Goal: Transaction & Acquisition: Purchase product/service

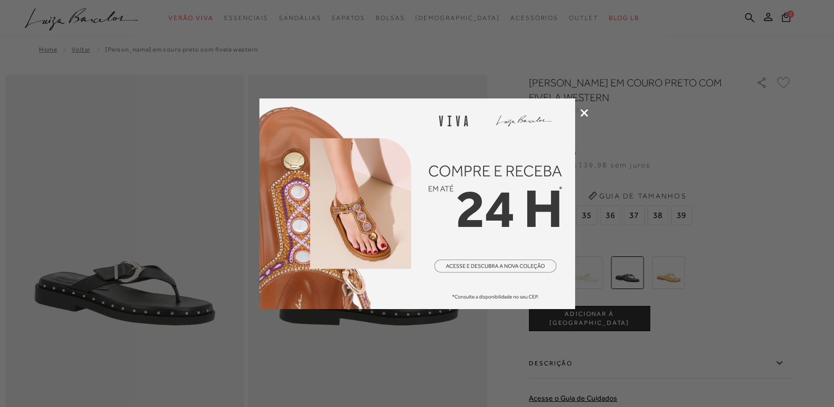
click at [586, 112] on icon at bounding box center [585, 113] width 8 height 8
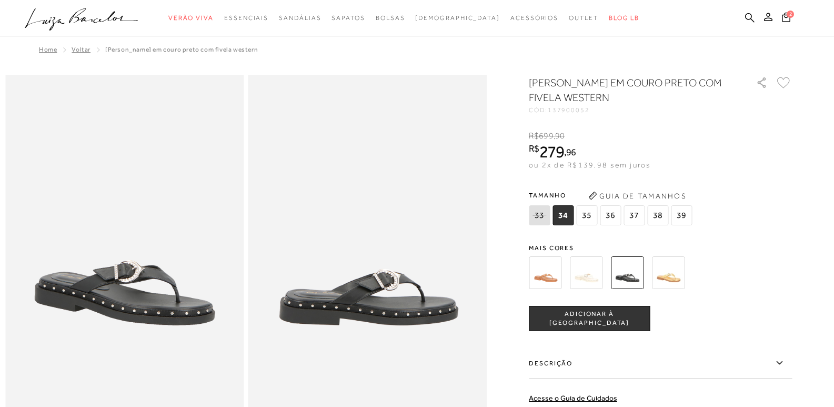
click at [593, 209] on span "35" at bounding box center [586, 215] width 21 height 20
click at [591, 316] on span "ADICIONAR À [GEOGRAPHIC_DATA]" at bounding box center [589, 318] width 120 height 18
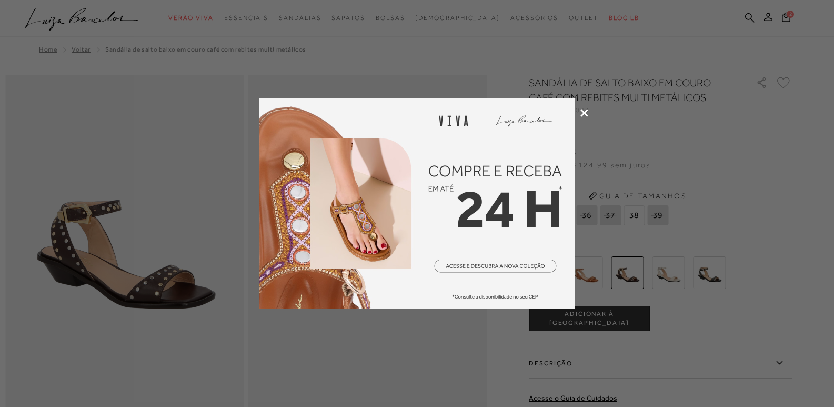
click at [581, 109] on icon at bounding box center [585, 113] width 8 height 8
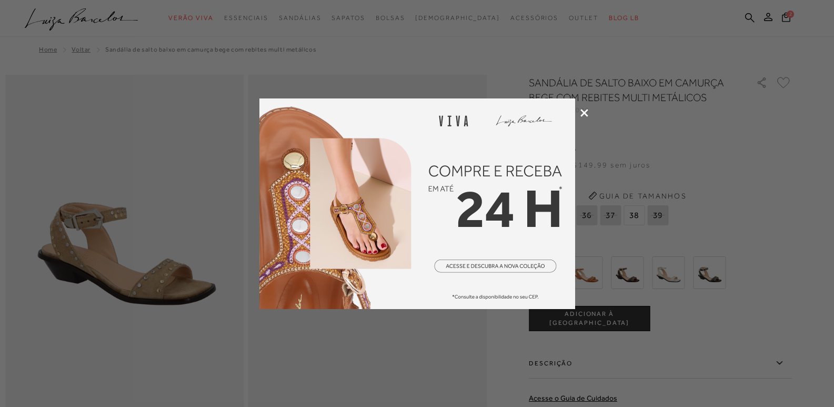
click at [583, 112] on icon at bounding box center [585, 113] width 8 height 8
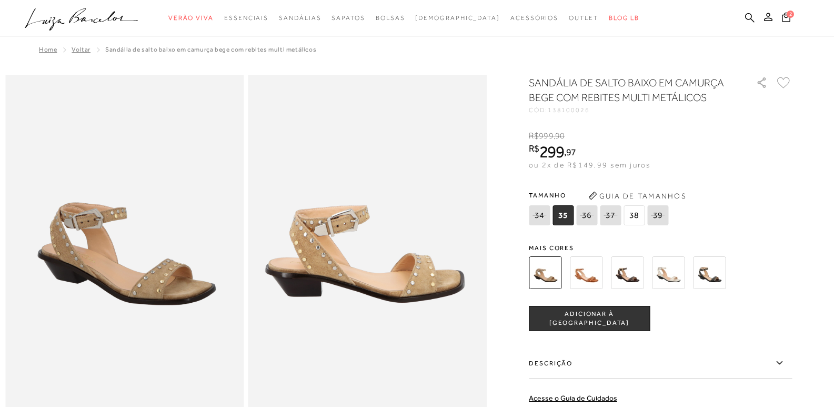
click at [572, 323] on span "ADICIONAR À [GEOGRAPHIC_DATA]" at bounding box center [589, 318] width 120 height 18
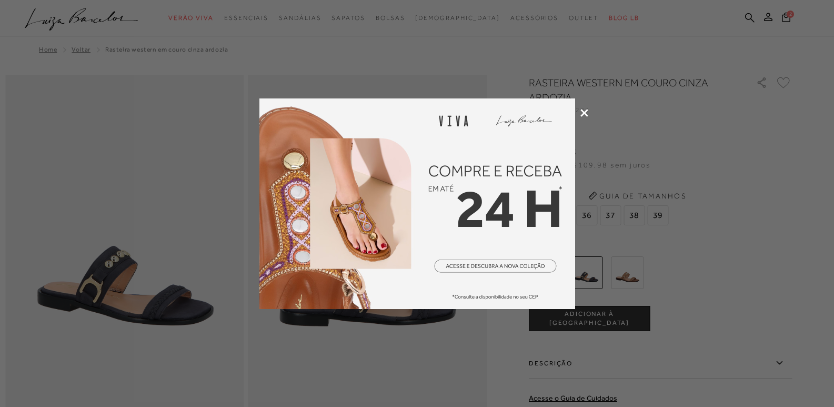
click at [582, 109] on icon at bounding box center [585, 113] width 8 height 8
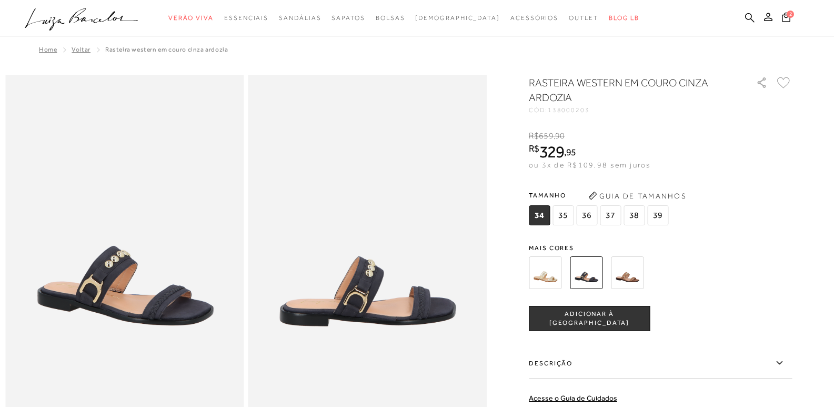
click at [639, 272] on img at bounding box center [627, 272] width 33 height 33
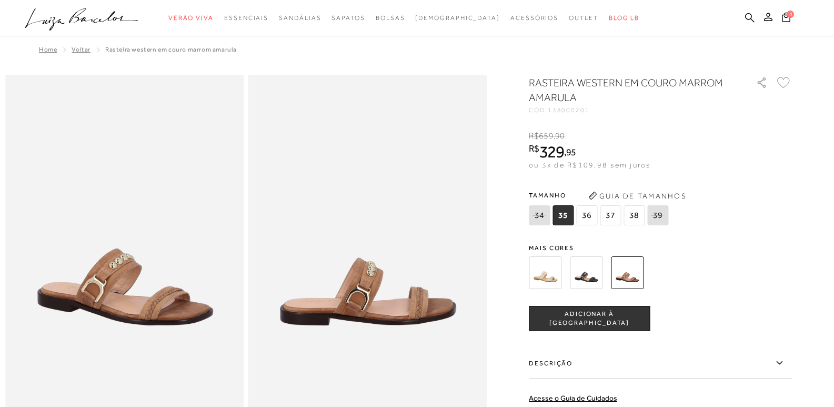
click at [565, 314] on span "ADICIONAR À [GEOGRAPHIC_DATA]" at bounding box center [589, 318] width 120 height 18
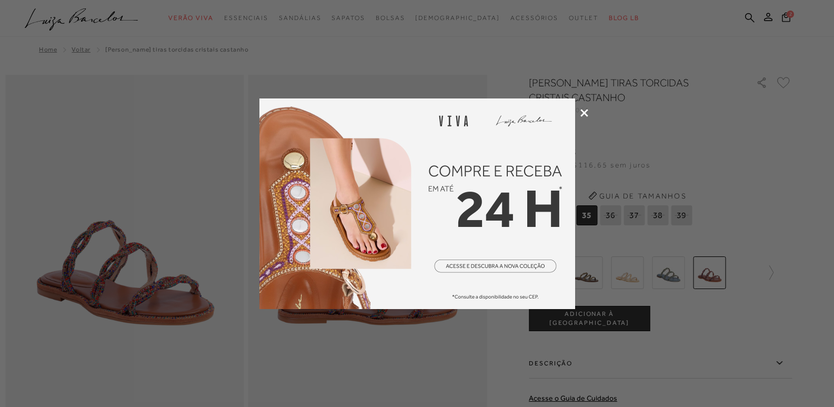
click at [584, 114] on icon at bounding box center [585, 113] width 8 height 8
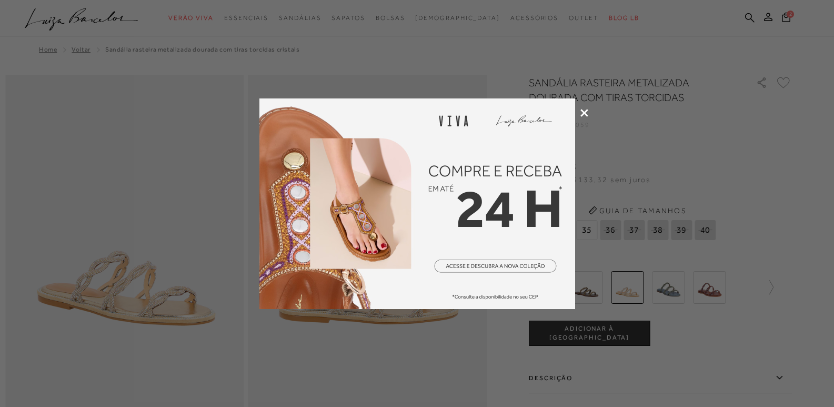
click at [584, 110] on icon at bounding box center [585, 113] width 8 height 8
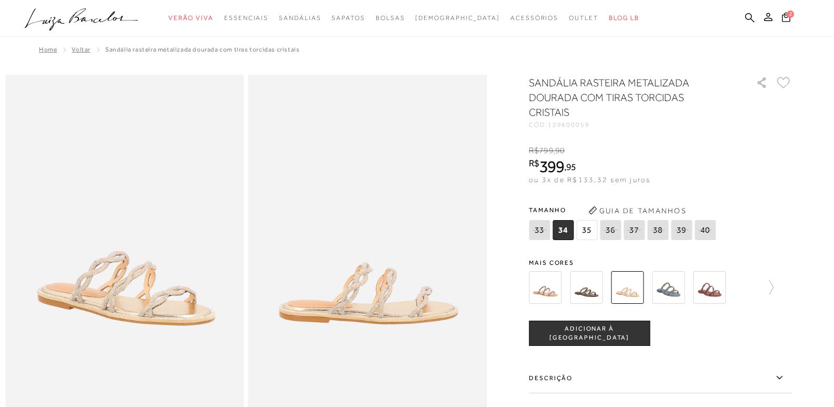
click at [584, 227] on span "35" at bounding box center [586, 230] width 21 height 20
click at [575, 331] on span "ADICIONAR À [GEOGRAPHIC_DATA]" at bounding box center [589, 333] width 120 height 18
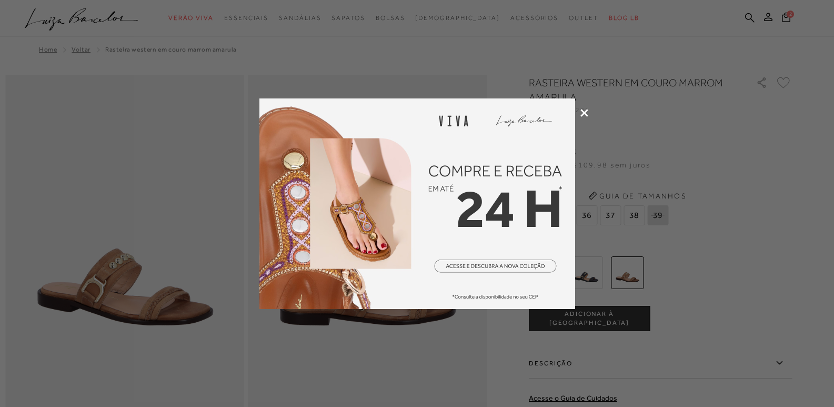
click at [582, 112] on icon at bounding box center [585, 113] width 8 height 8
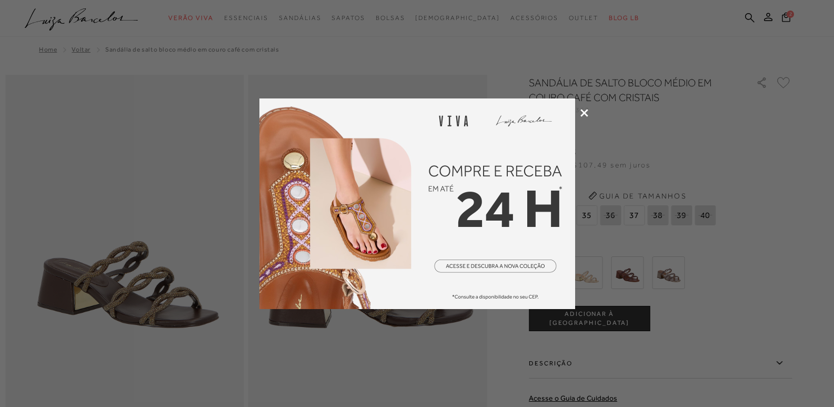
click at [585, 111] on icon at bounding box center [585, 113] width 8 height 8
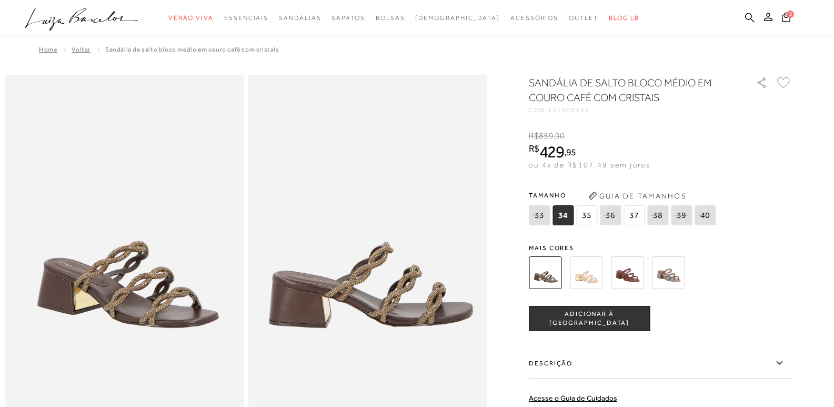
click at [589, 215] on span "35" at bounding box center [586, 215] width 21 height 20
click at [575, 317] on span "ADICIONAR À [GEOGRAPHIC_DATA]" at bounding box center [589, 318] width 120 height 18
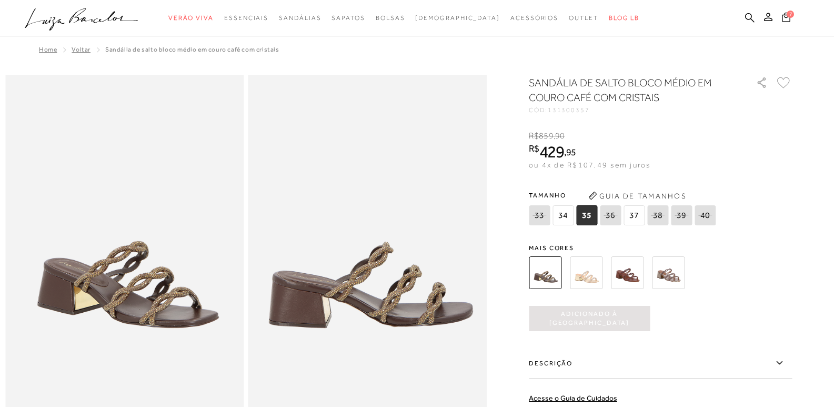
click at [781, 19] on button "7" at bounding box center [786, 18] width 17 height 17
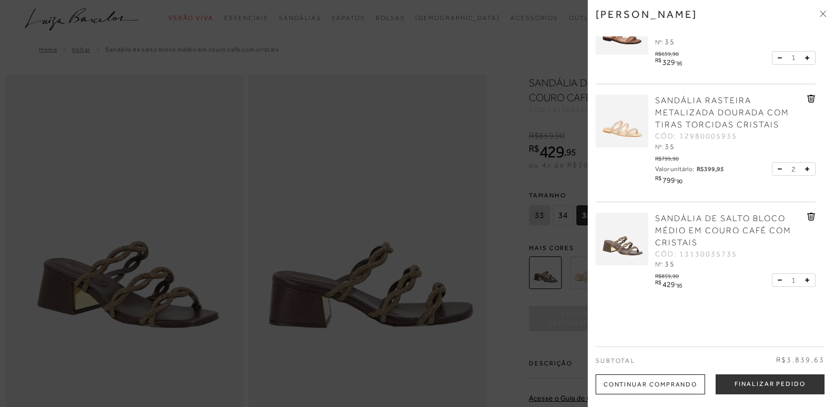
scroll to position [466, 0]
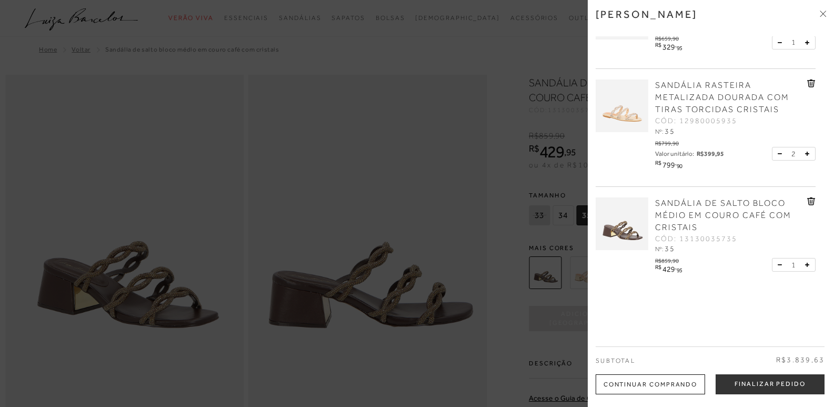
click at [778, 153] on button at bounding box center [782, 153] width 9 height 9
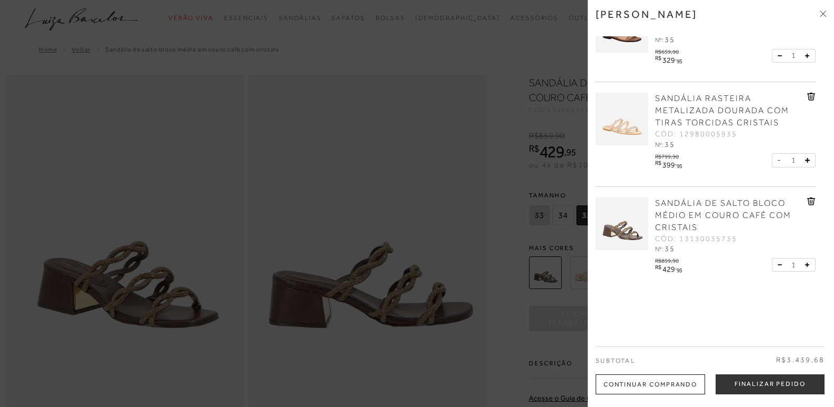
scroll to position [453, 0]
click at [820, 9] on span at bounding box center [823, 14] width 6 height 11
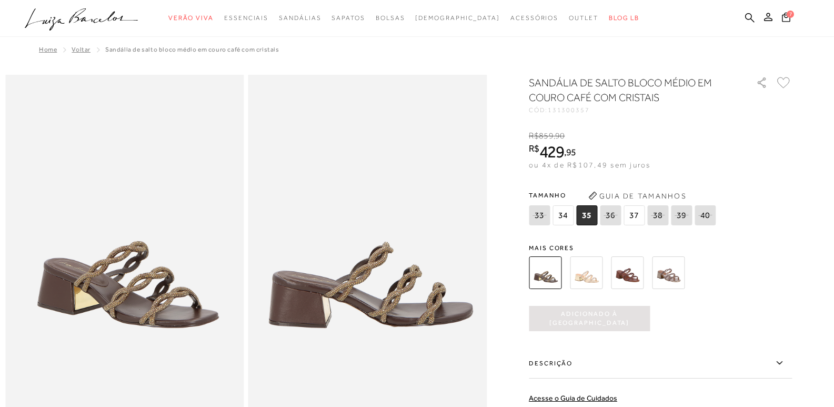
click at [592, 272] on img at bounding box center [586, 272] width 33 height 33
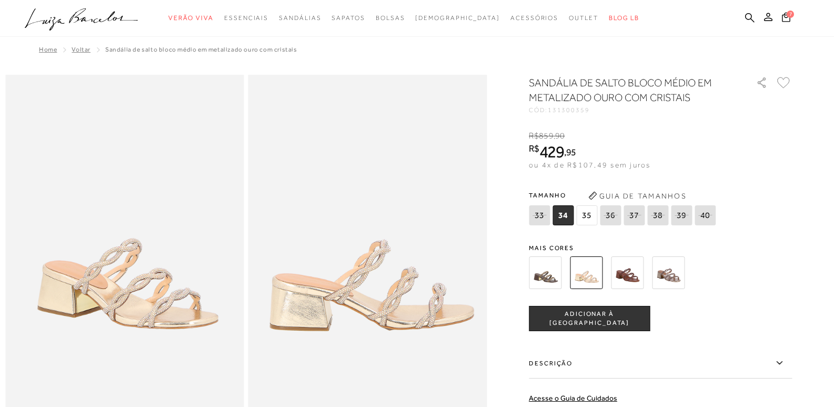
click at [587, 211] on span "35" at bounding box center [586, 215] width 21 height 20
click at [578, 319] on span "ADICIONAR À [GEOGRAPHIC_DATA]" at bounding box center [589, 318] width 120 height 18
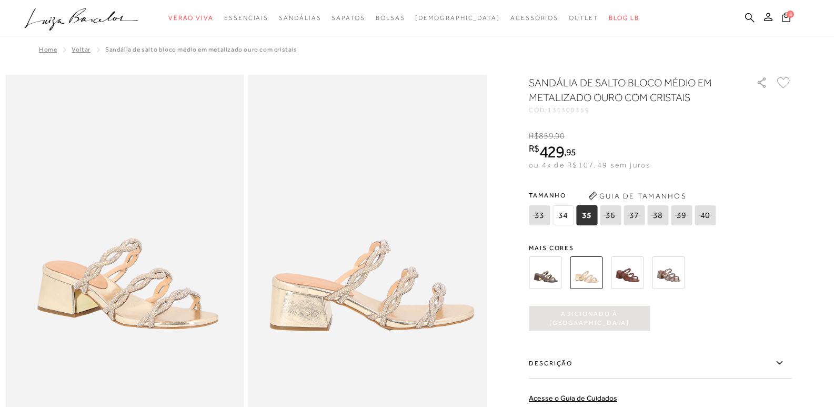
click at [787, 13] on span "8" at bounding box center [791, 13] width 8 height 8
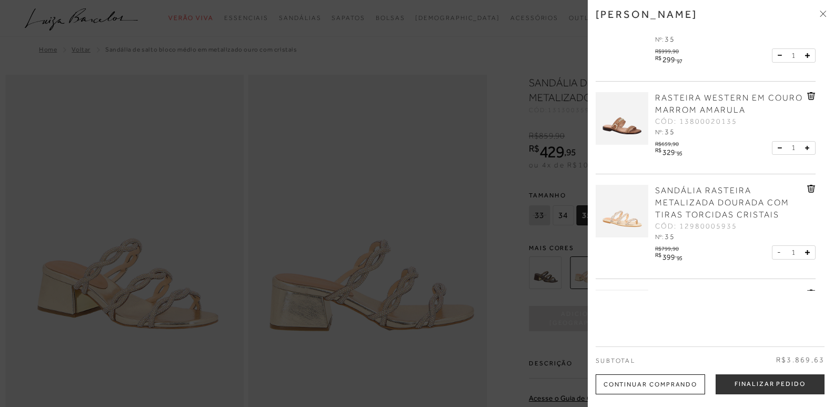
scroll to position [211, 0]
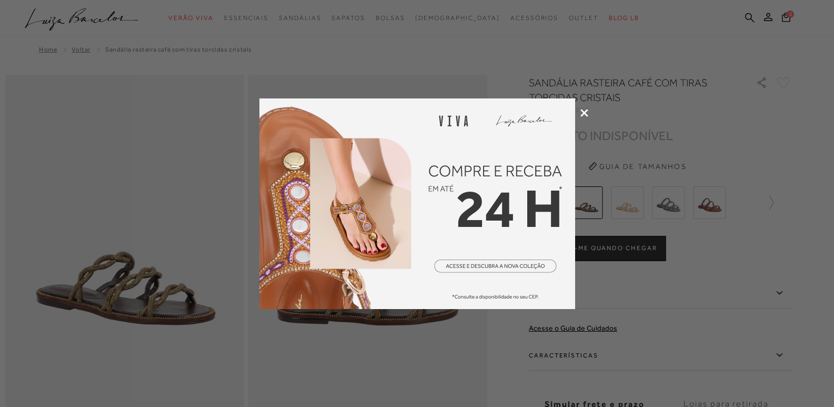
click at [582, 109] on icon at bounding box center [585, 113] width 8 height 8
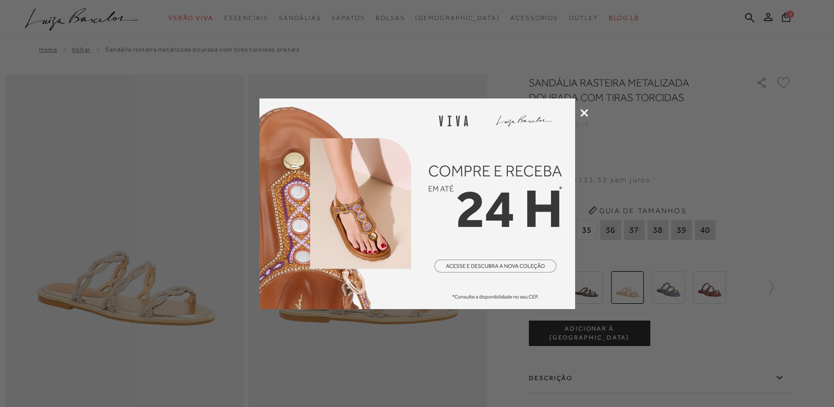
click at [583, 109] on icon at bounding box center [585, 113] width 8 height 8
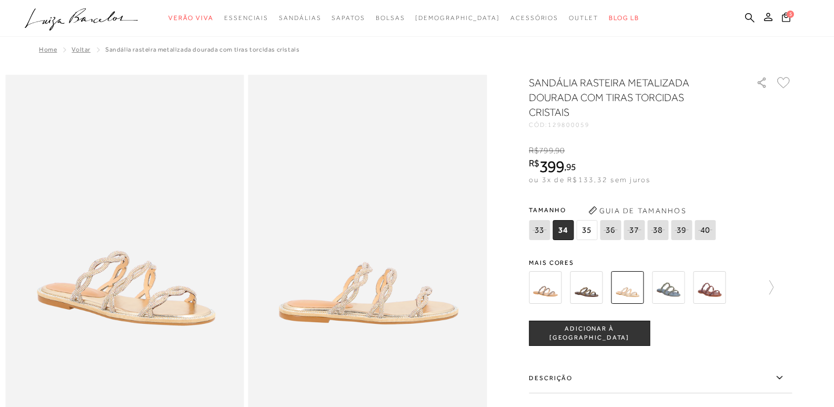
click at [587, 228] on span "35" at bounding box center [586, 230] width 21 height 20
click at [575, 335] on span "ADICIONAR À [GEOGRAPHIC_DATA]" at bounding box center [589, 333] width 120 height 18
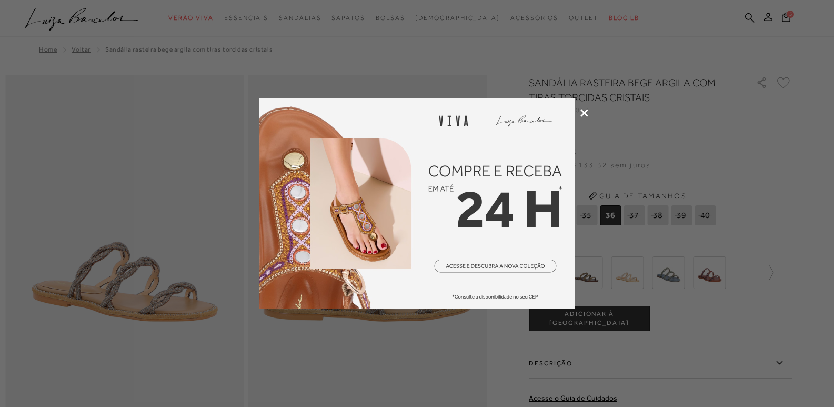
click at [584, 109] on icon at bounding box center [585, 113] width 8 height 8
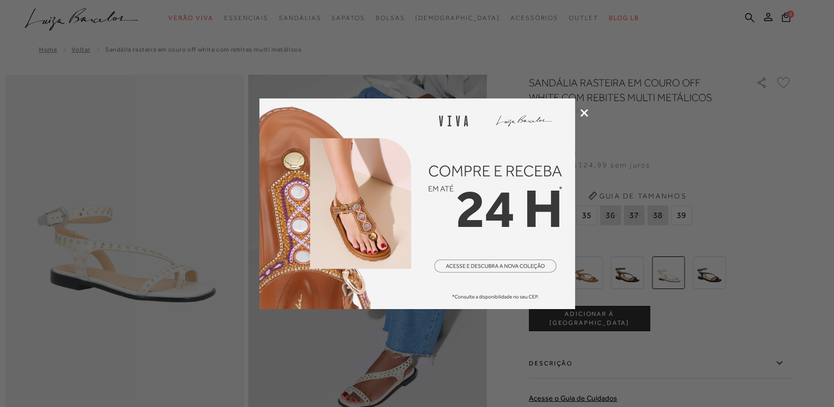
click at [584, 111] on icon at bounding box center [585, 113] width 8 height 8
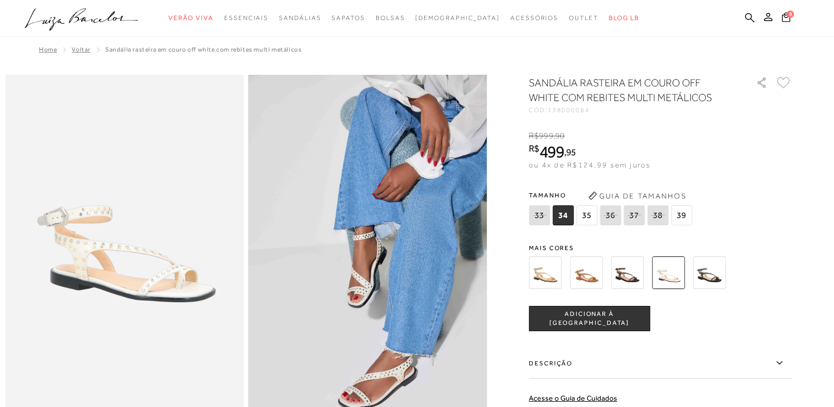
drag, startPoint x: 594, startPoint y: 221, endPoint x: 595, endPoint y: 227, distance: 6.3
click at [594, 221] on span "35" at bounding box center [586, 215] width 21 height 20
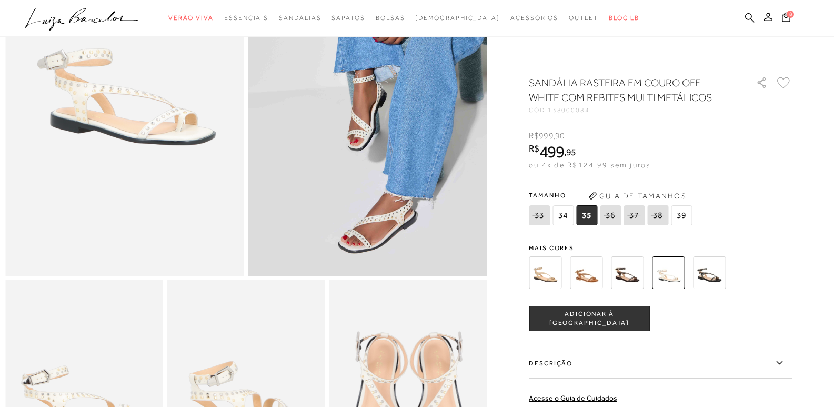
scroll to position [158, 0]
click at [565, 311] on button "ADICIONAR À [GEOGRAPHIC_DATA]" at bounding box center [589, 318] width 121 height 25
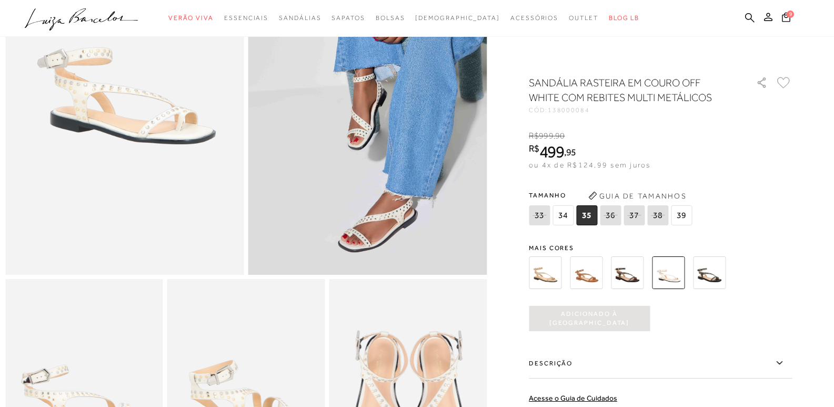
scroll to position [0, 0]
click at [785, 16] on icon at bounding box center [786, 16] width 9 height 11
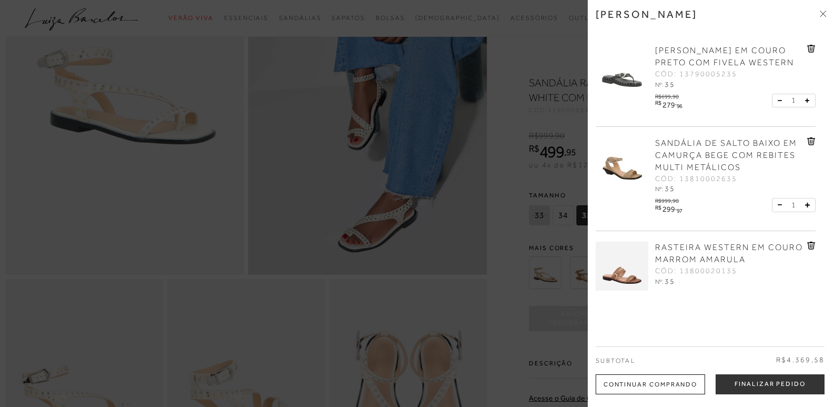
scroll to position [211, 0]
click at [811, 138] on icon at bounding box center [811, 142] width 8 height 8
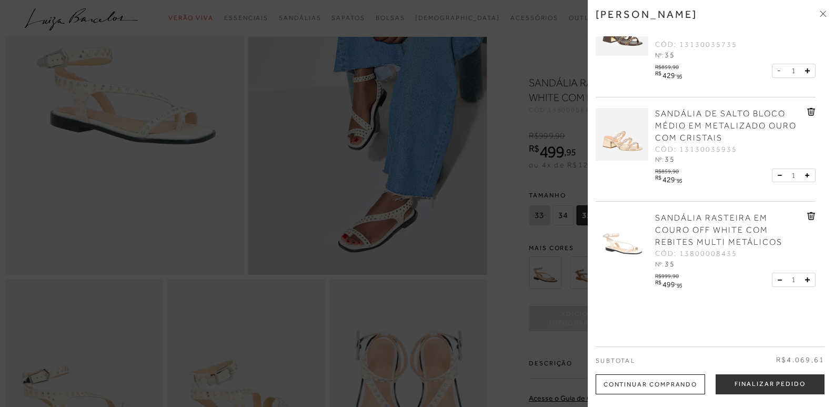
scroll to position [557, 0]
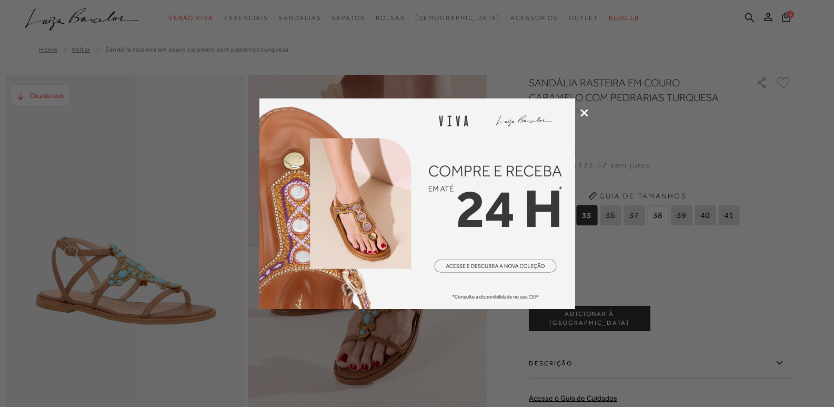
click at [581, 116] on icon at bounding box center [585, 113] width 8 height 8
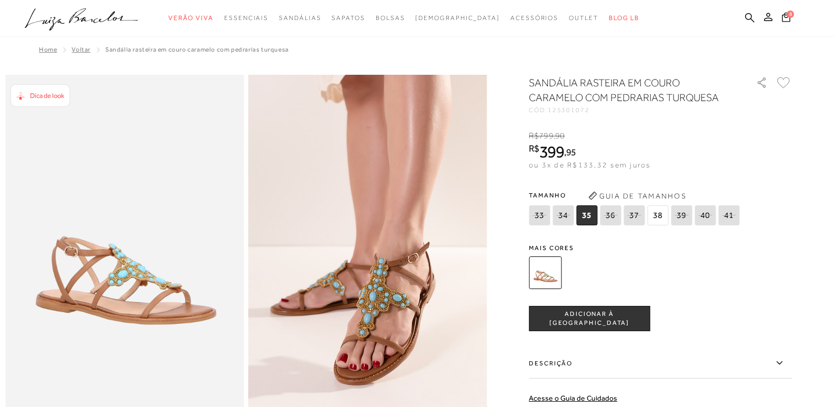
scroll to position [158, 0]
